Goal: Find specific page/section: Find specific page/section

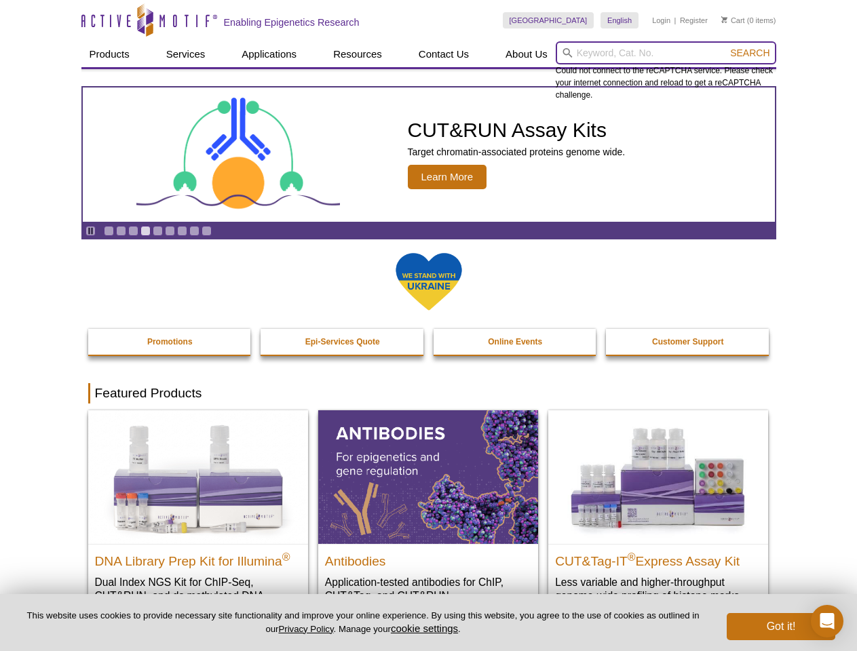
click at [666, 53] on input "search" at bounding box center [666, 52] width 220 height 23
click at [750, 53] on span "Search" at bounding box center [749, 52] width 39 height 11
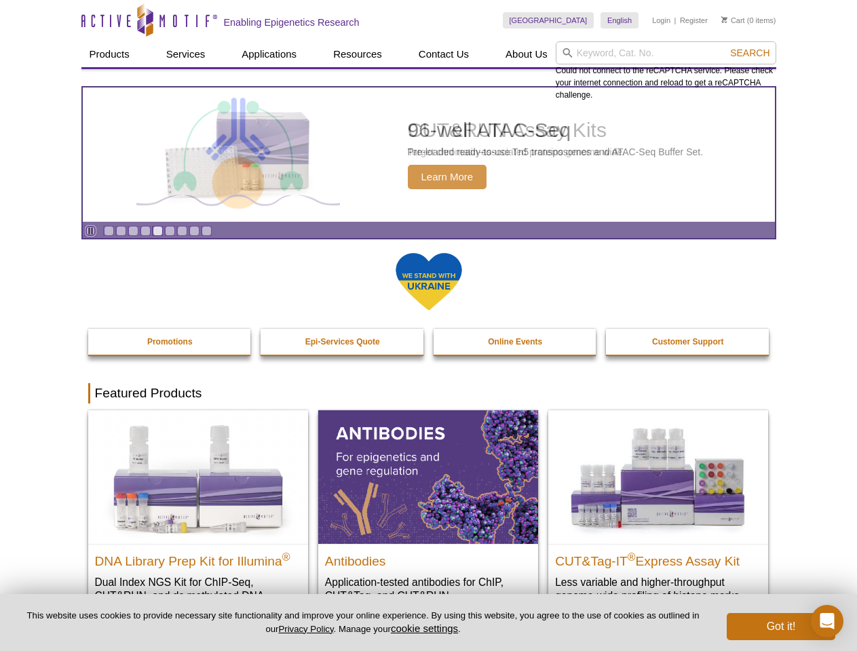
click at [90, 231] on icon "Pause" at bounding box center [90, 231] width 9 height 9
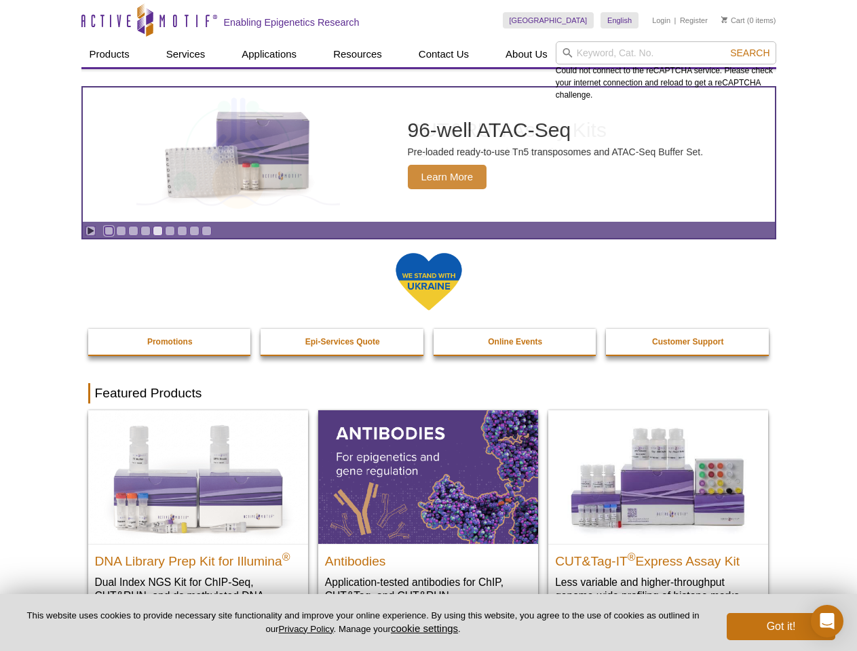
click at [109, 231] on link "Go to slide 1" at bounding box center [109, 231] width 10 height 10
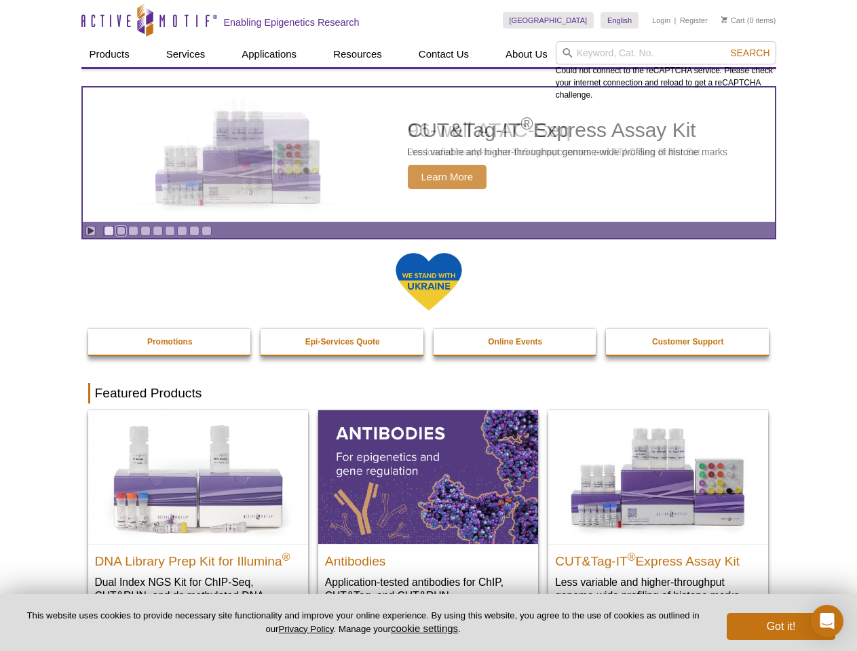
click at [121, 231] on link "Go to slide 2" at bounding box center [121, 231] width 10 height 10
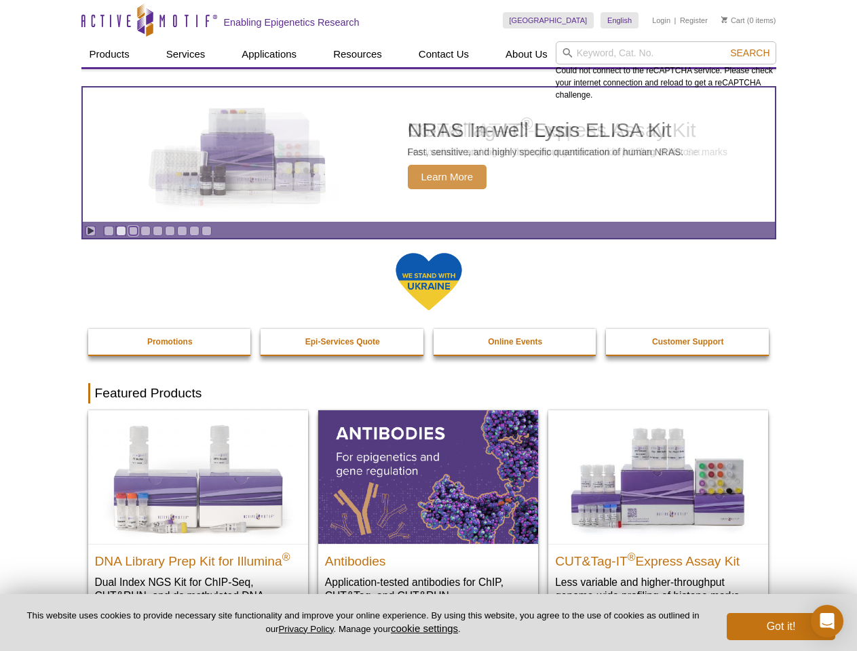
click at [133, 231] on link "Go to slide 3" at bounding box center [133, 231] width 10 height 10
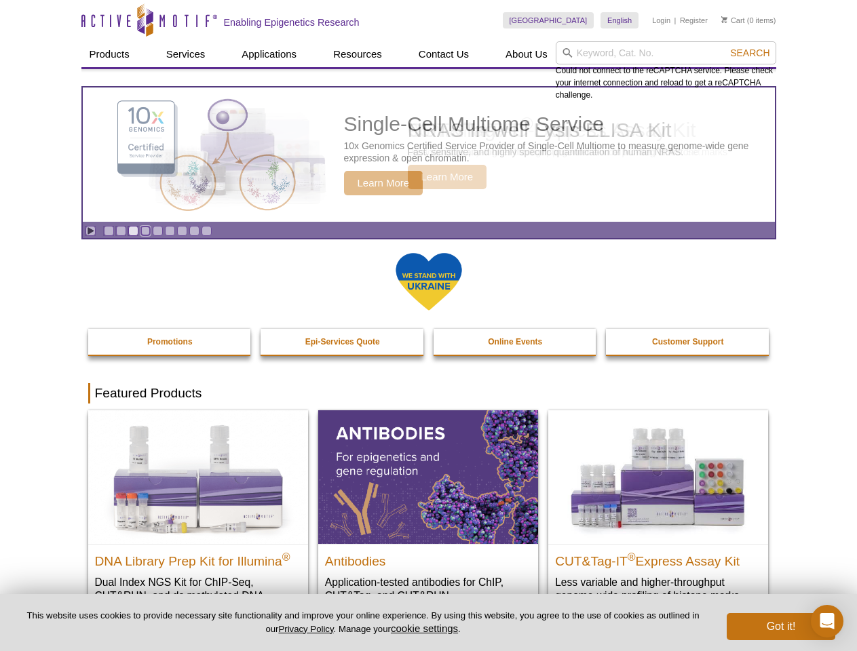
click at [145, 231] on link "Go to slide 4" at bounding box center [145, 231] width 10 height 10
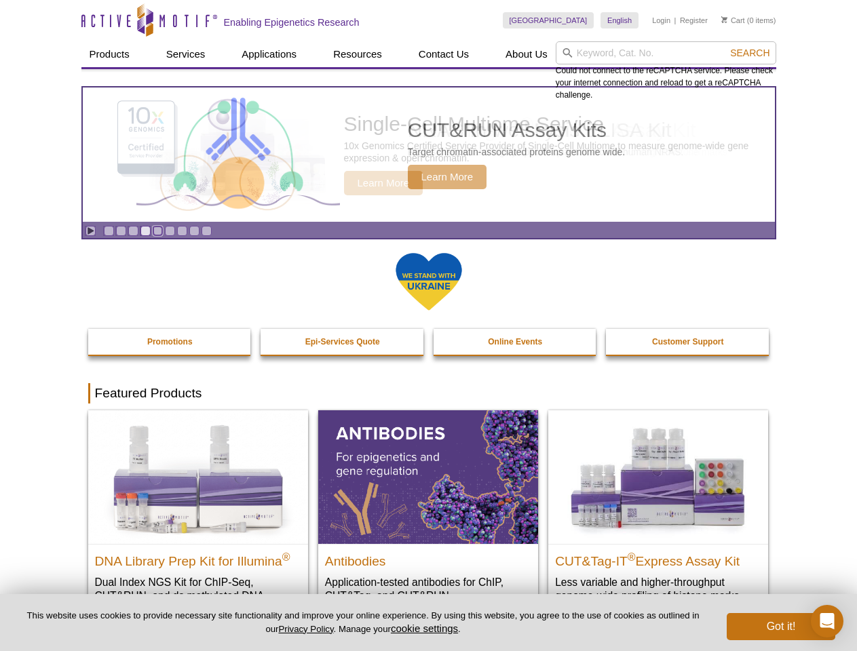
click at [157, 231] on link "Go to slide 5" at bounding box center [158, 231] width 10 height 10
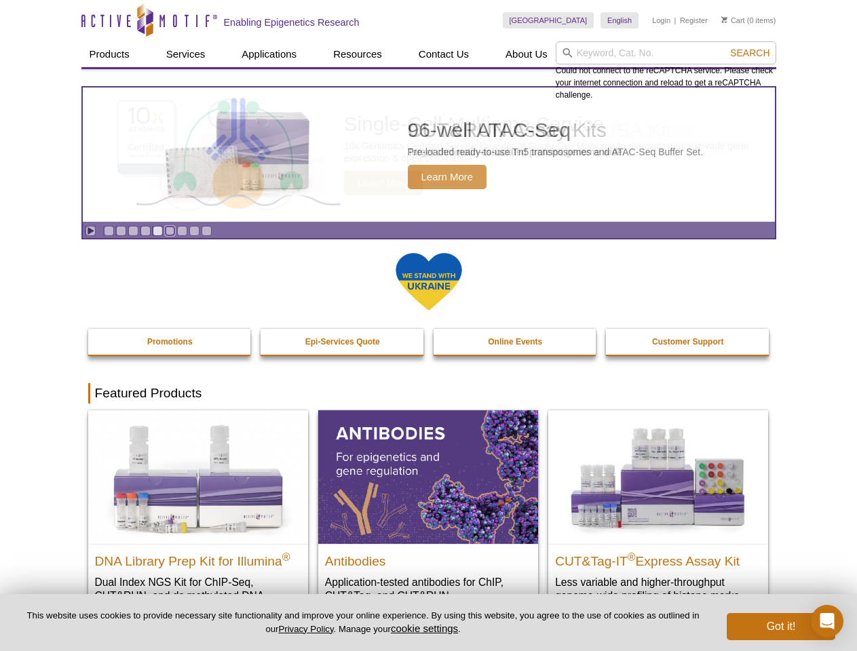
click at [170, 231] on link "Go to slide 6" at bounding box center [170, 231] width 10 height 10
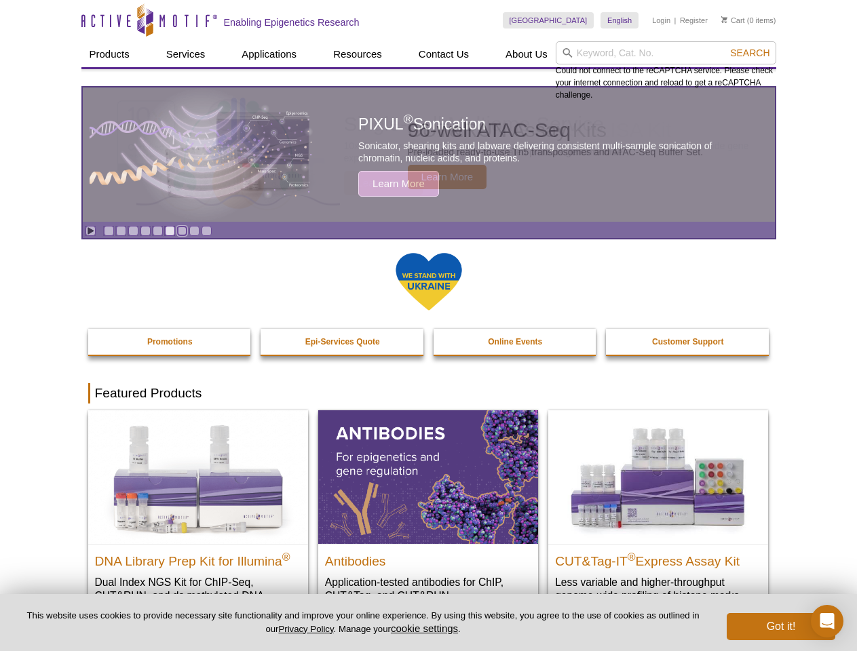
click at [182, 231] on link "Go to slide 7" at bounding box center [182, 231] width 10 height 10
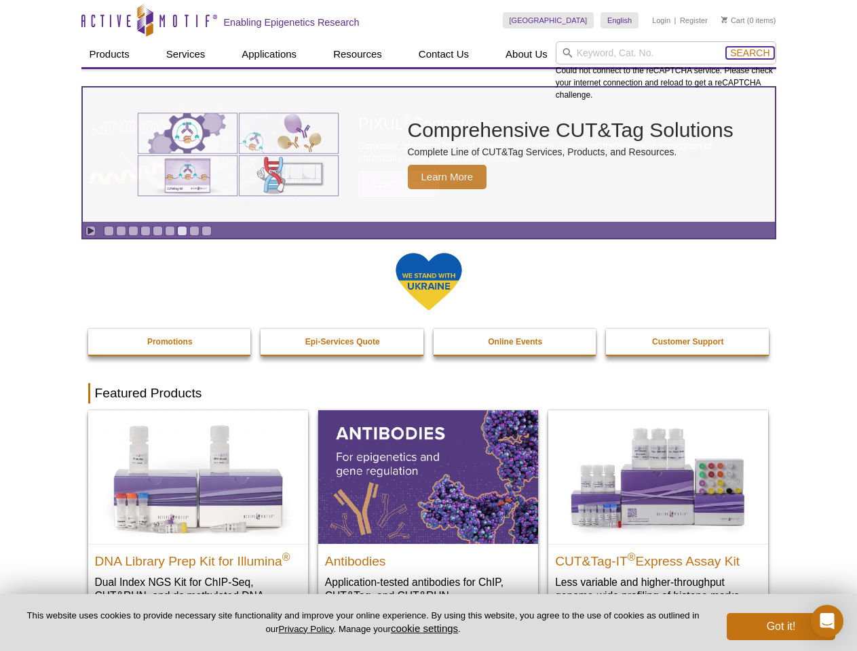
click at [750, 53] on span "Search" at bounding box center [749, 52] width 39 height 11
